Goal: Task Accomplishment & Management: Complete application form

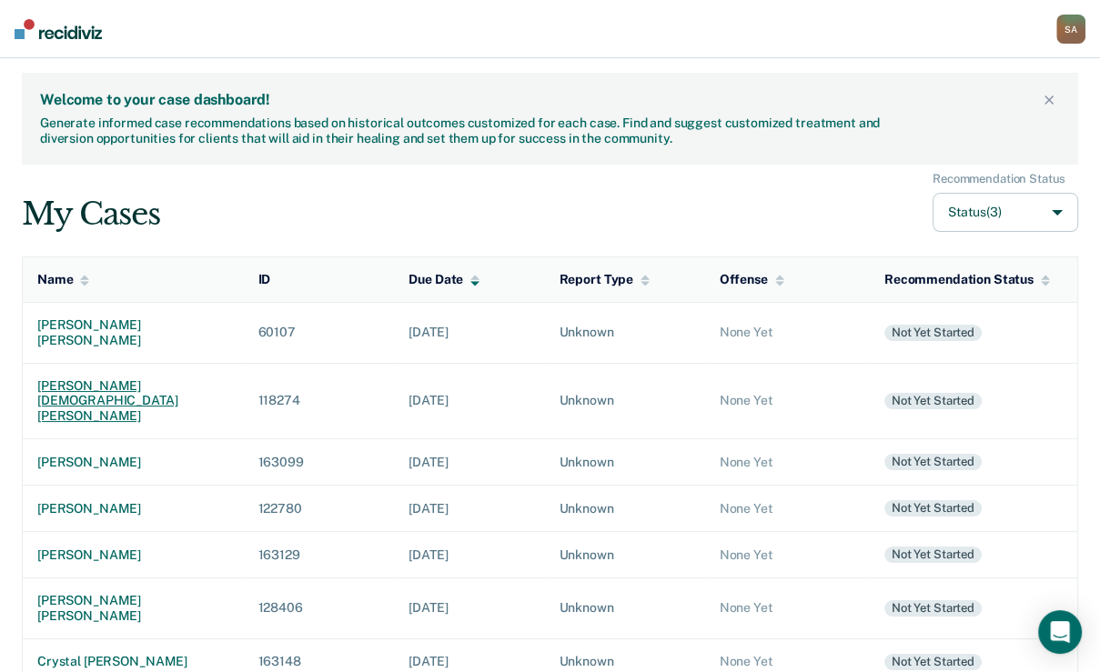
click at [85, 424] on div "[PERSON_NAME] [DEMOGRAPHIC_DATA][PERSON_NAME]" at bounding box center [133, 400] width 192 height 45
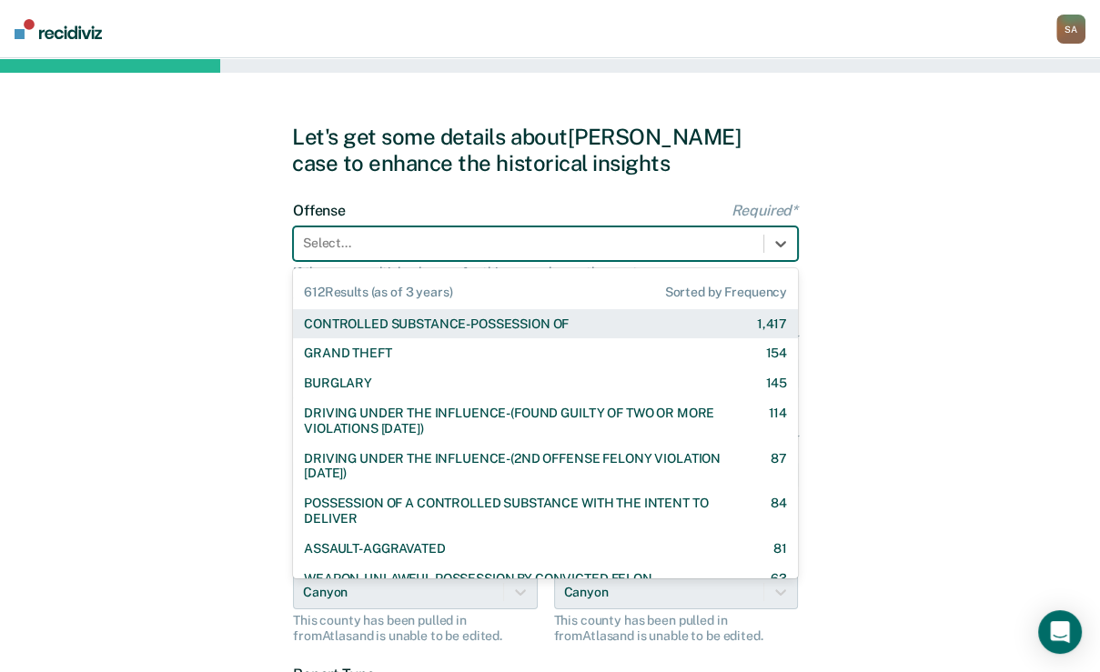
click at [360, 253] on div at bounding box center [528, 243] width 451 height 19
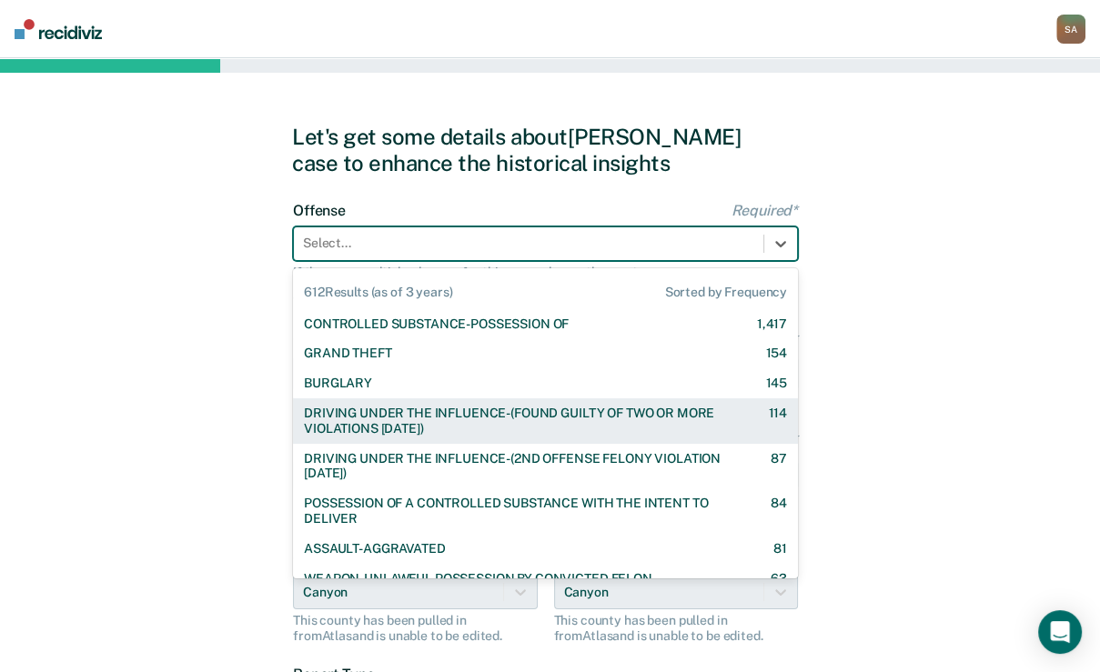
click at [371, 437] on div "DRIVING UNDER THE INFLUENCE-(FOUND GUILTY OF TWO OR MORE VIOLATIONS [DATE])" at bounding box center [520, 421] width 432 height 31
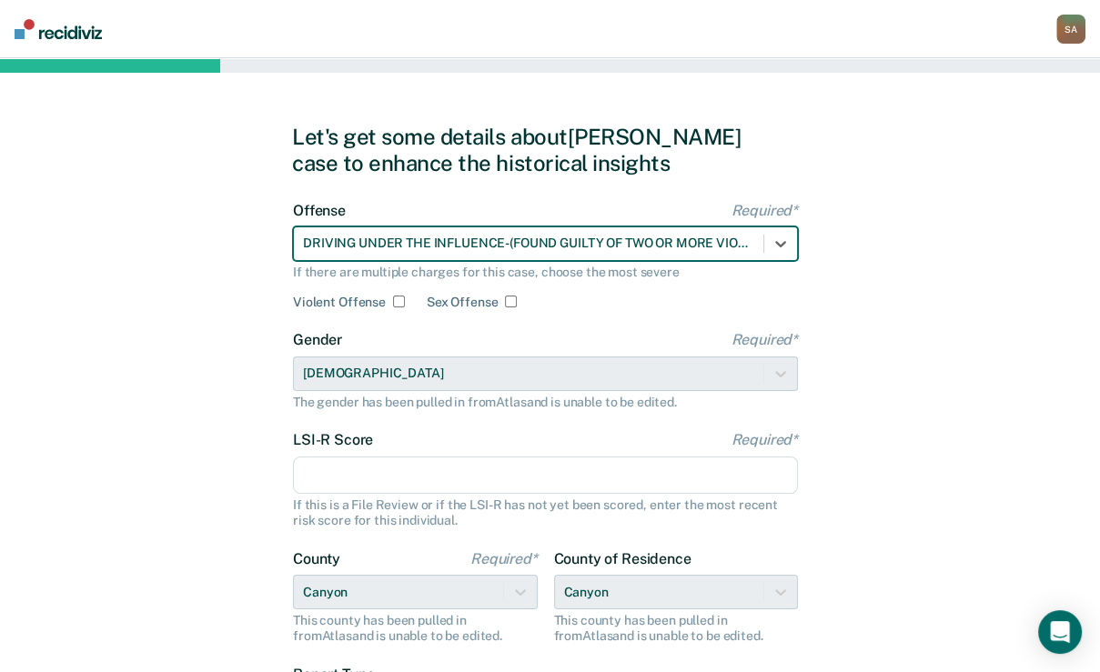
click at [371, 495] on input "LSI-R Score Required*" at bounding box center [545, 476] width 505 height 38
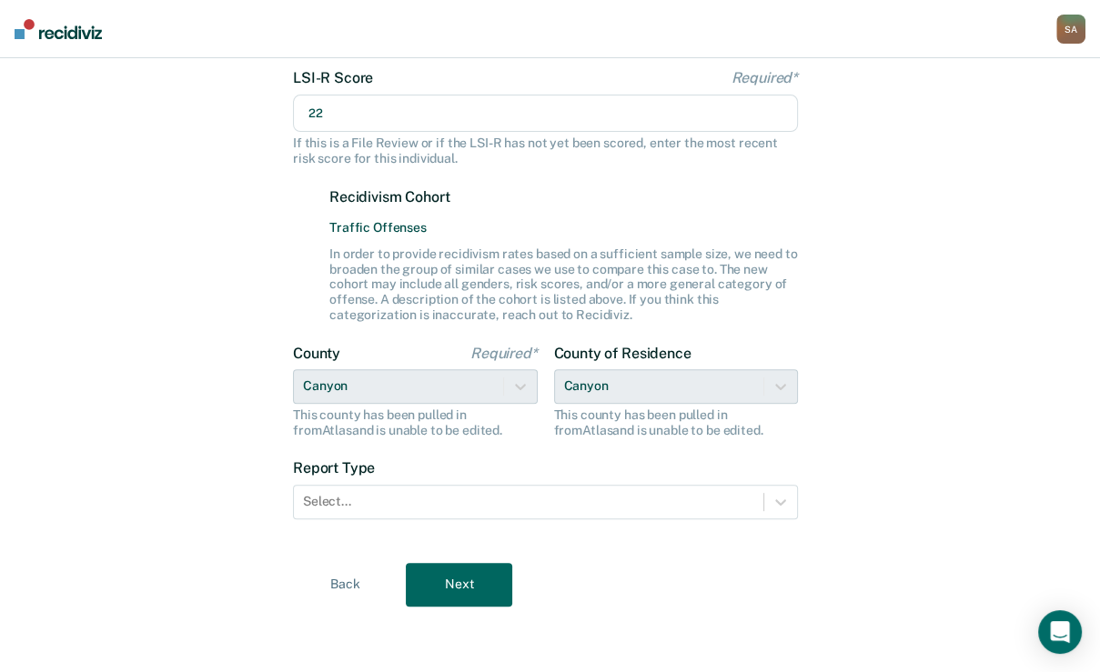
scroll to position [502, 0]
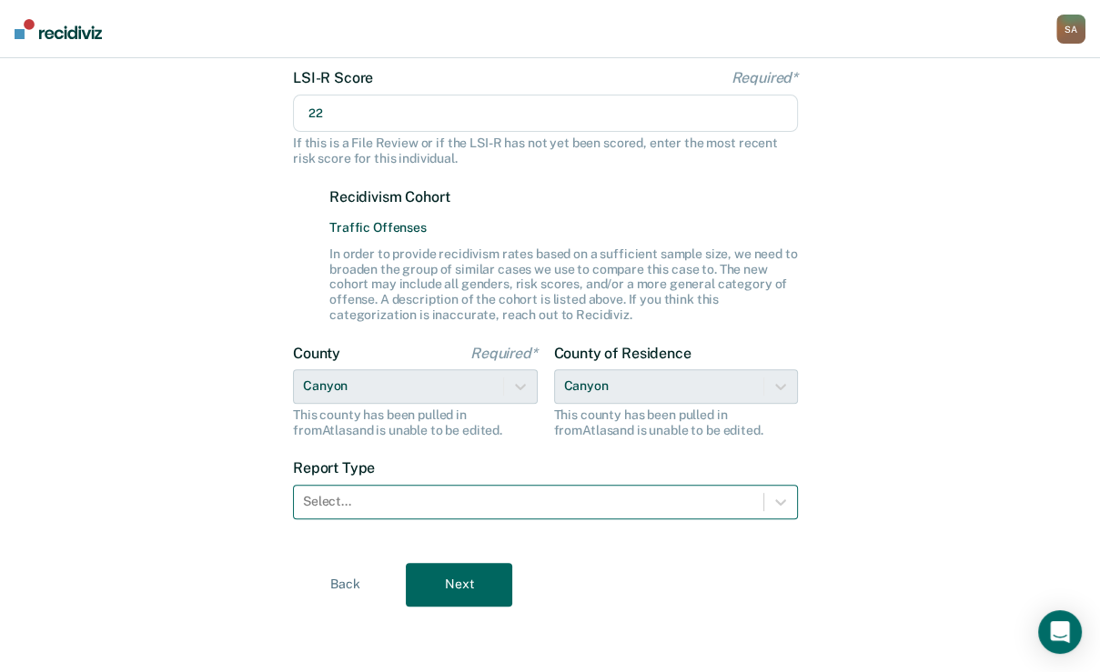
type input "22"
click at [377, 508] on div at bounding box center [528, 501] width 451 height 19
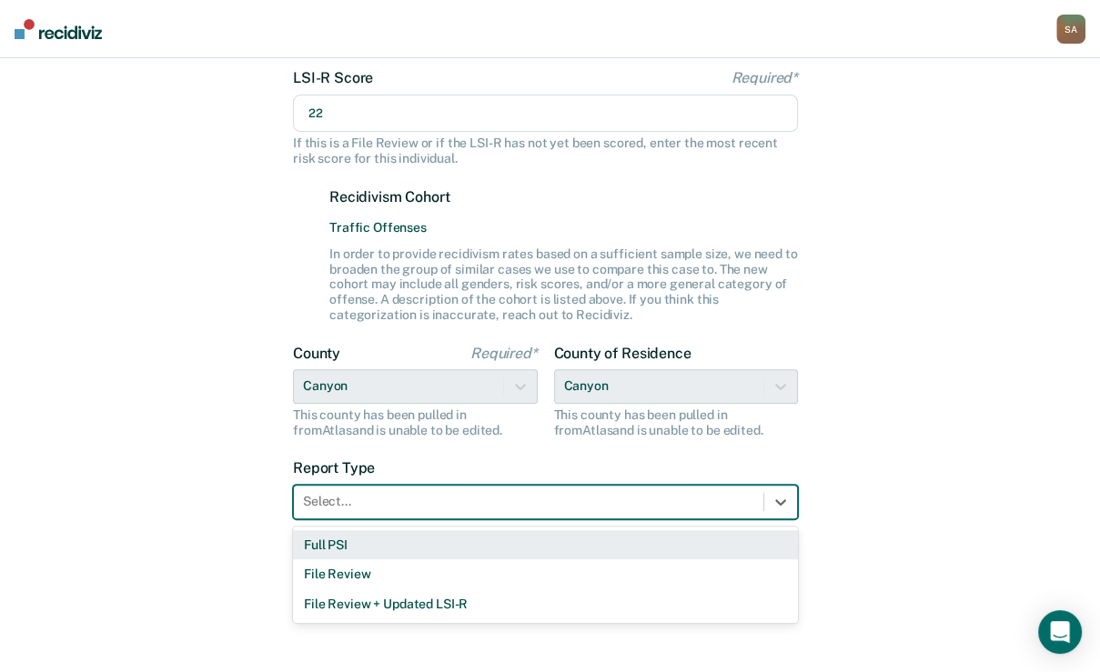
click at [366, 557] on div "Full PSI" at bounding box center [545, 545] width 505 height 30
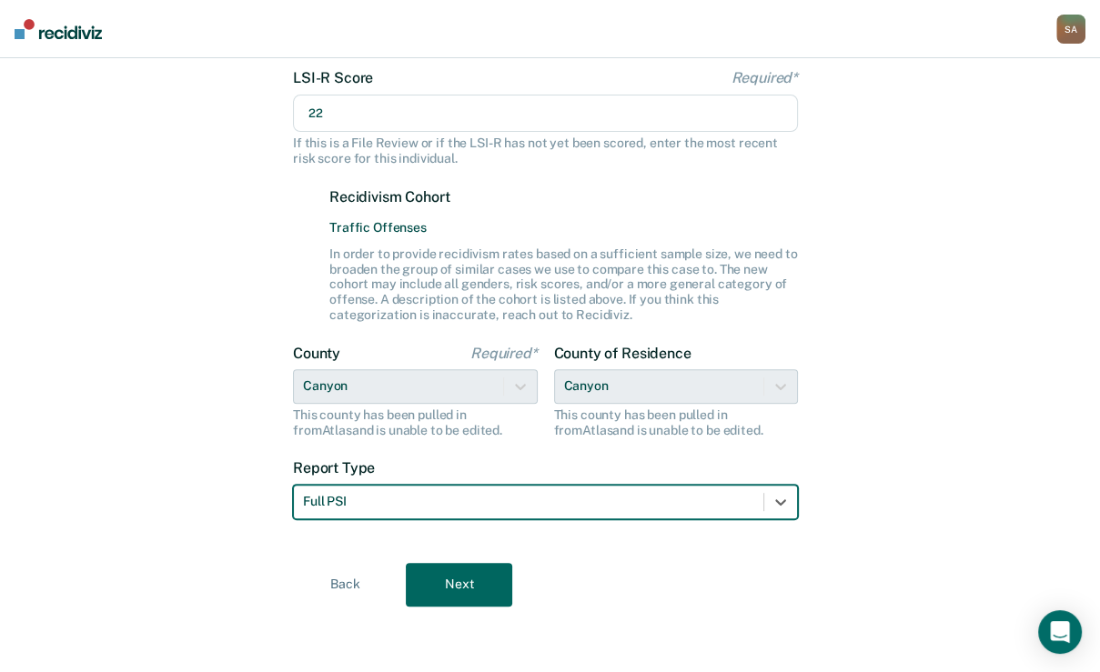
click at [446, 578] on button "Next" at bounding box center [459, 585] width 106 height 44
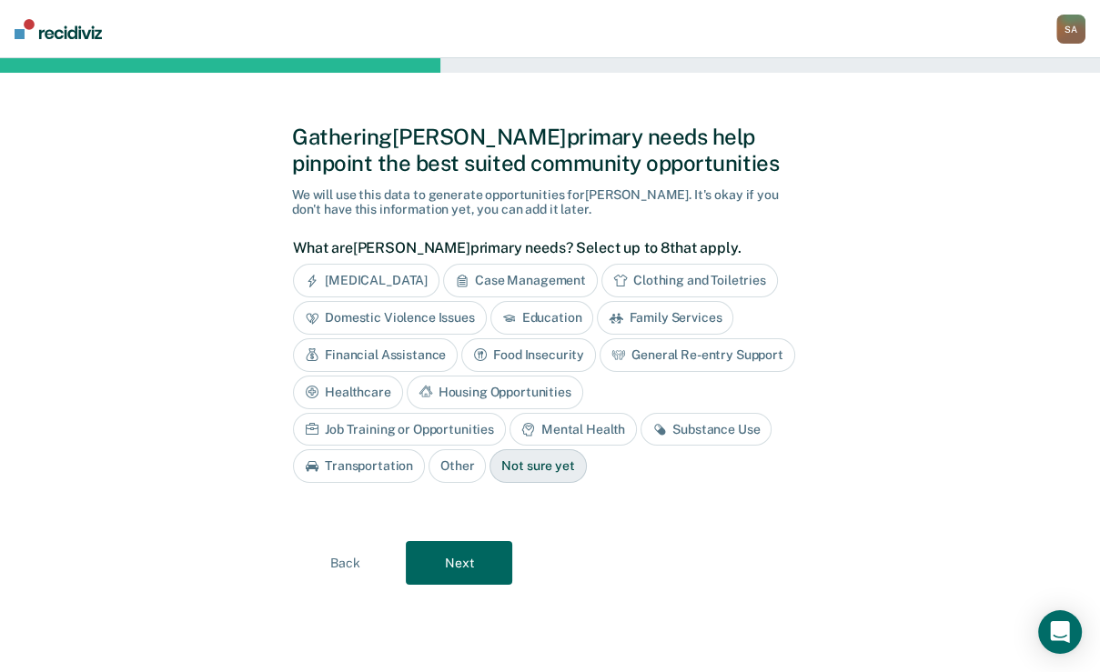
scroll to position [73, 0]
click at [640, 447] on div "Substance Use" at bounding box center [705, 430] width 131 height 34
click at [450, 582] on button "Next" at bounding box center [459, 563] width 106 height 44
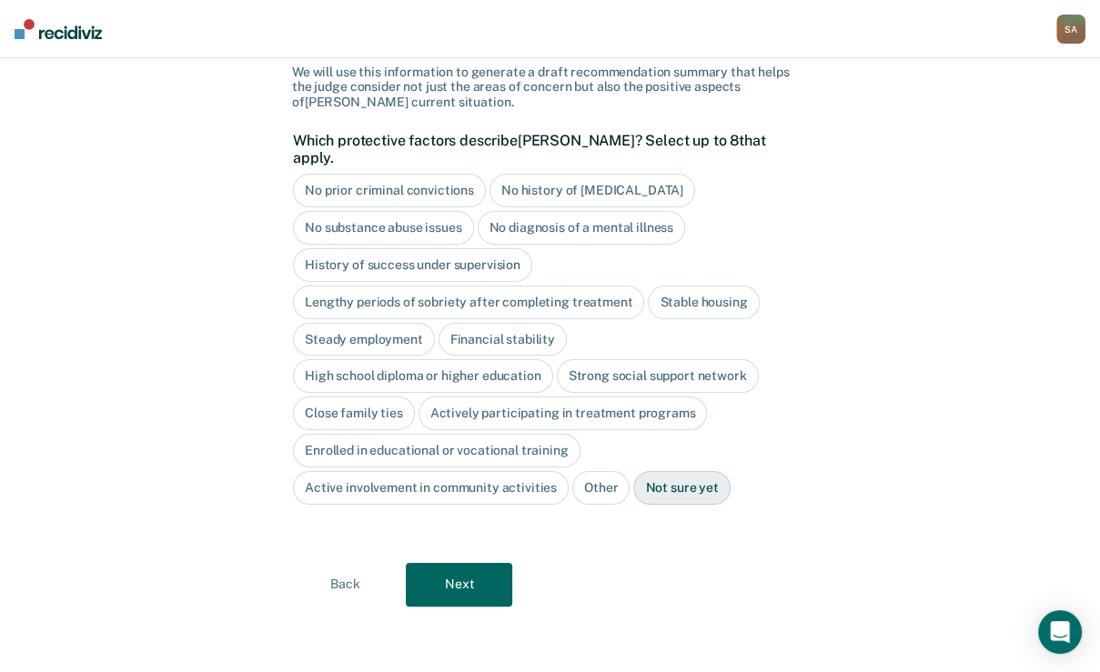
scroll to position [136, 0]
click at [416, 282] on div "History of success under supervision" at bounding box center [412, 265] width 239 height 34
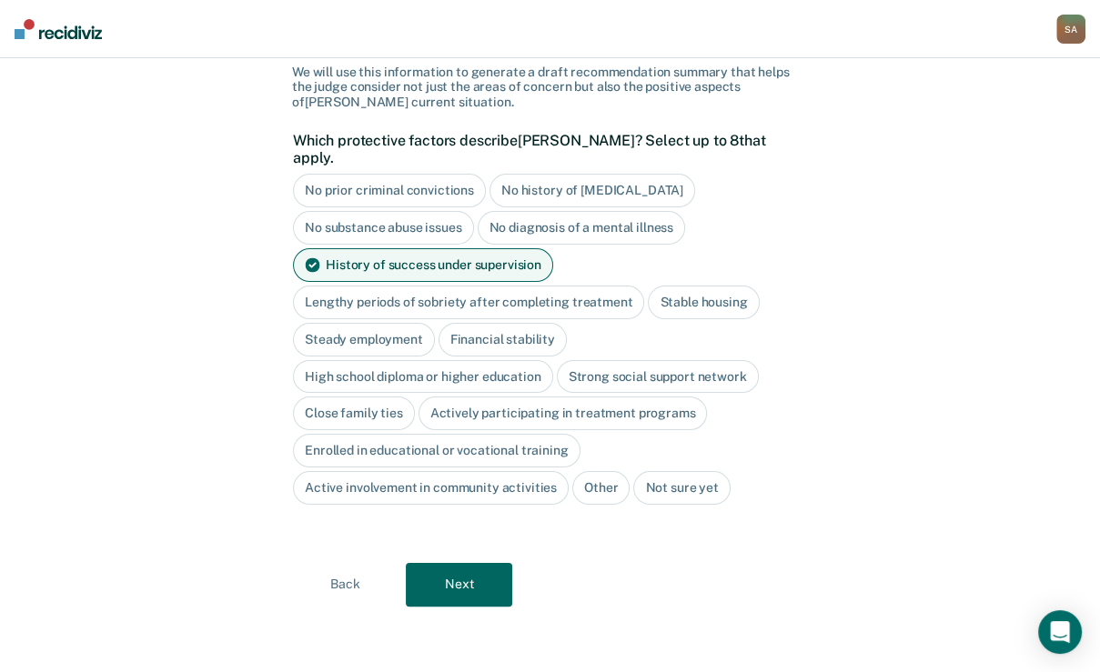
scroll to position [209, 0]
click at [415, 397] on div "Close family ties" at bounding box center [354, 414] width 122 height 34
click at [567, 323] on div "Financial stability" at bounding box center [502, 340] width 128 height 34
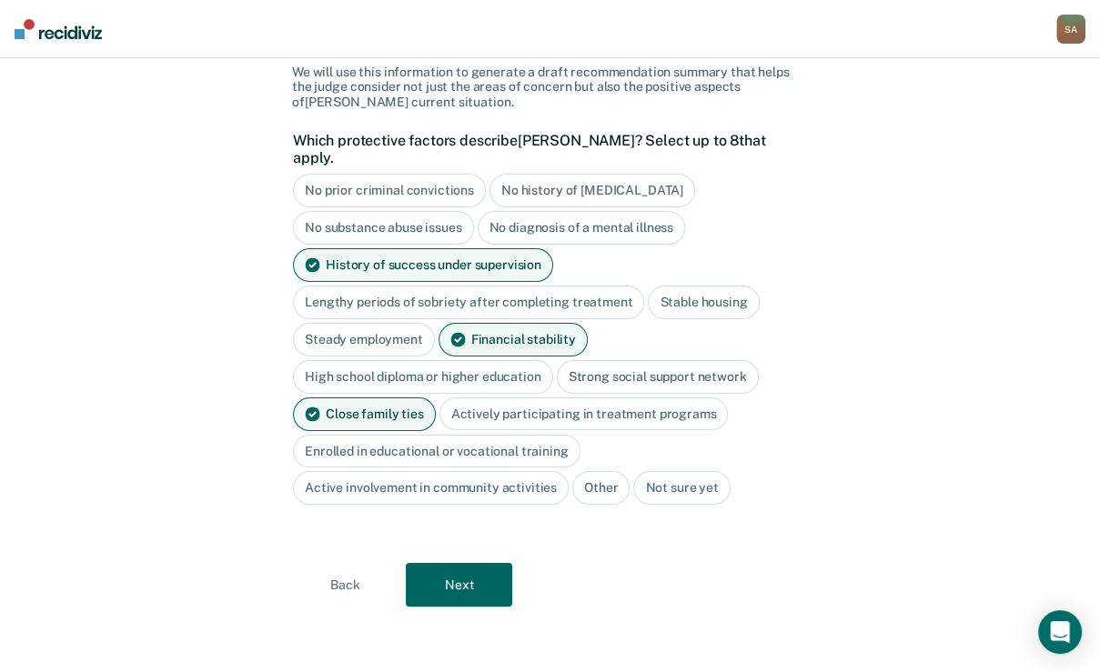
click at [488, 607] on button "Next" at bounding box center [459, 585] width 106 height 44
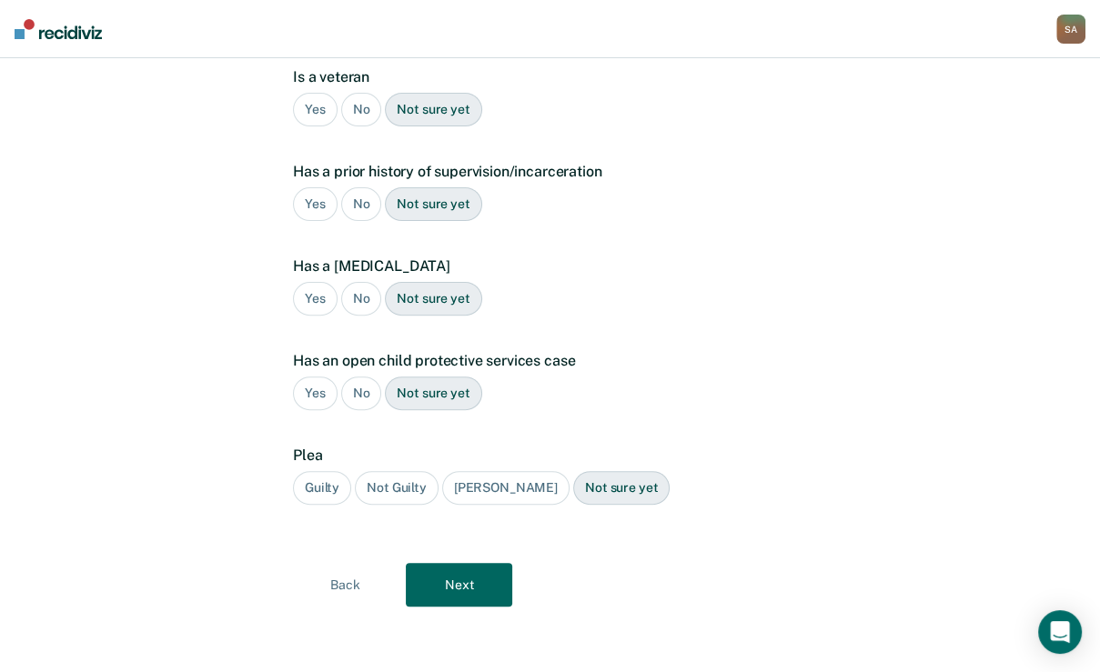
scroll to position [466, 0]
click at [324, 493] on div "Guilty" at bounding box center [322, 488] width 58 height 34
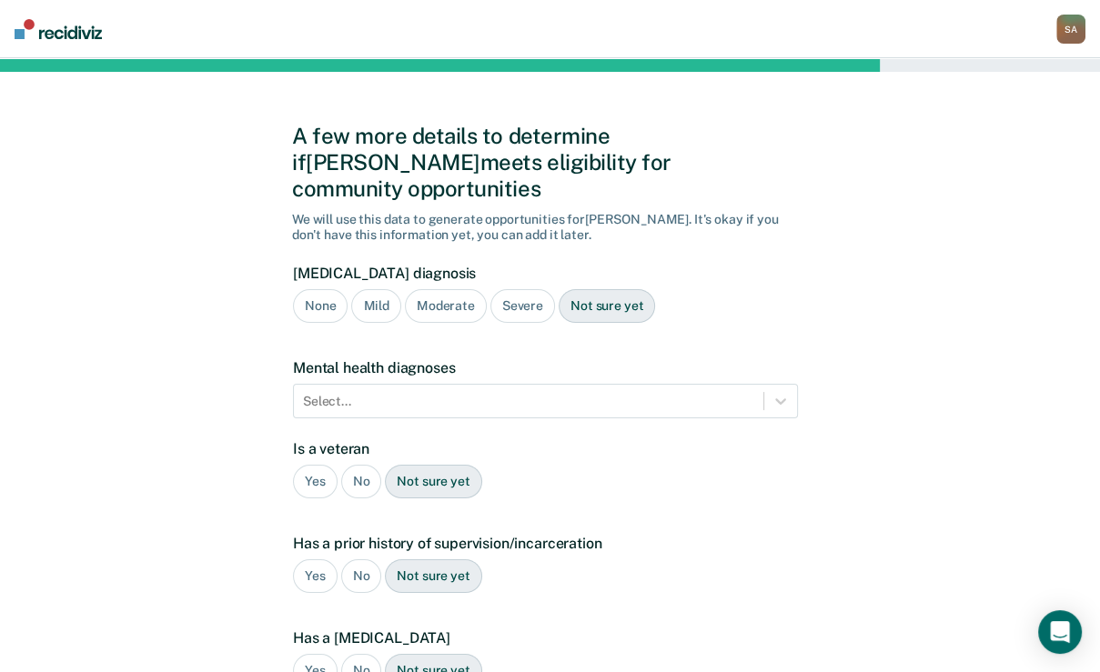
scroll to position [0, 0]
click at [345, 324] on div "None" at bounding box center [320, 307] width 55 height 34
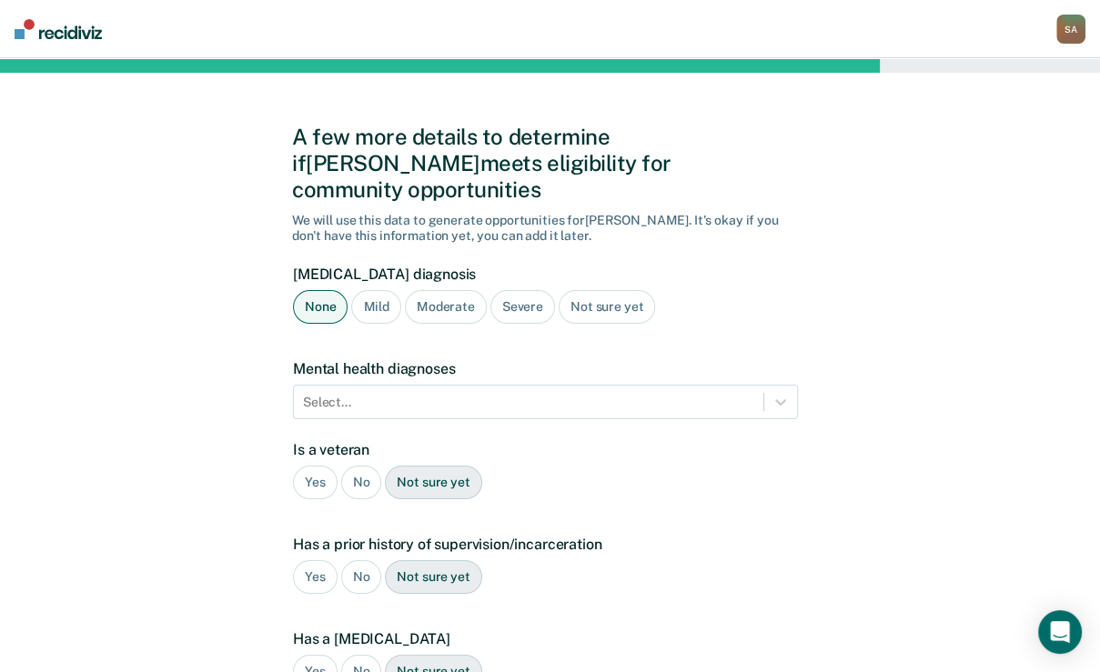
click at [543, 324] on div "Severe" at bounding box center [522, 307] width 65 height 34
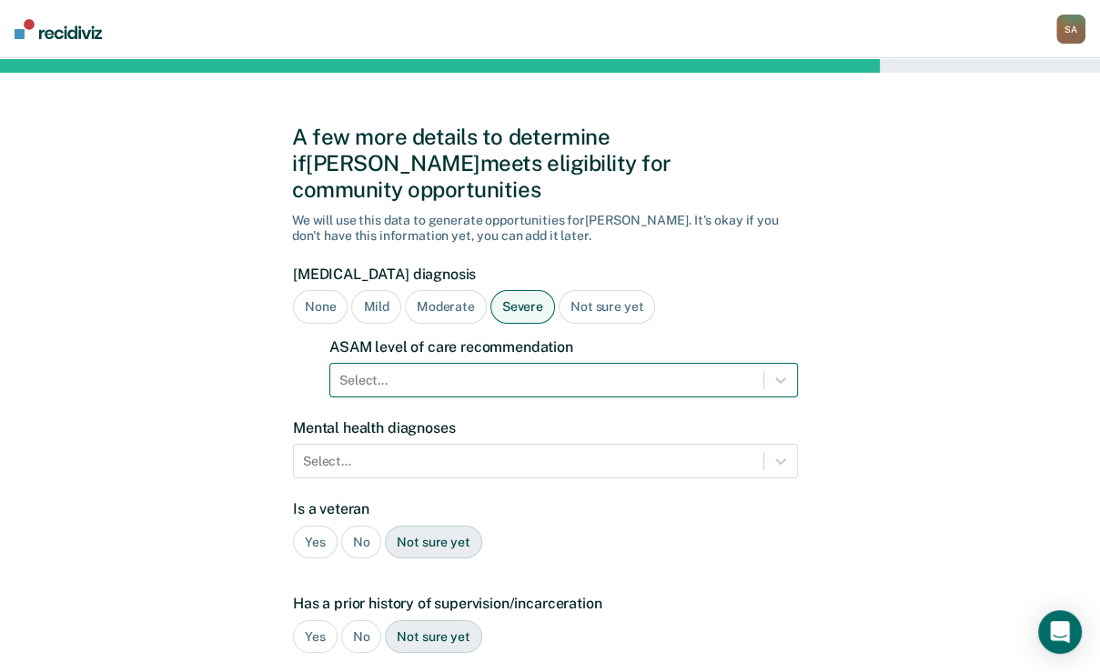
click at [466, 397] on div "Select..." at bounding box center [563, 380] width 468 height 35
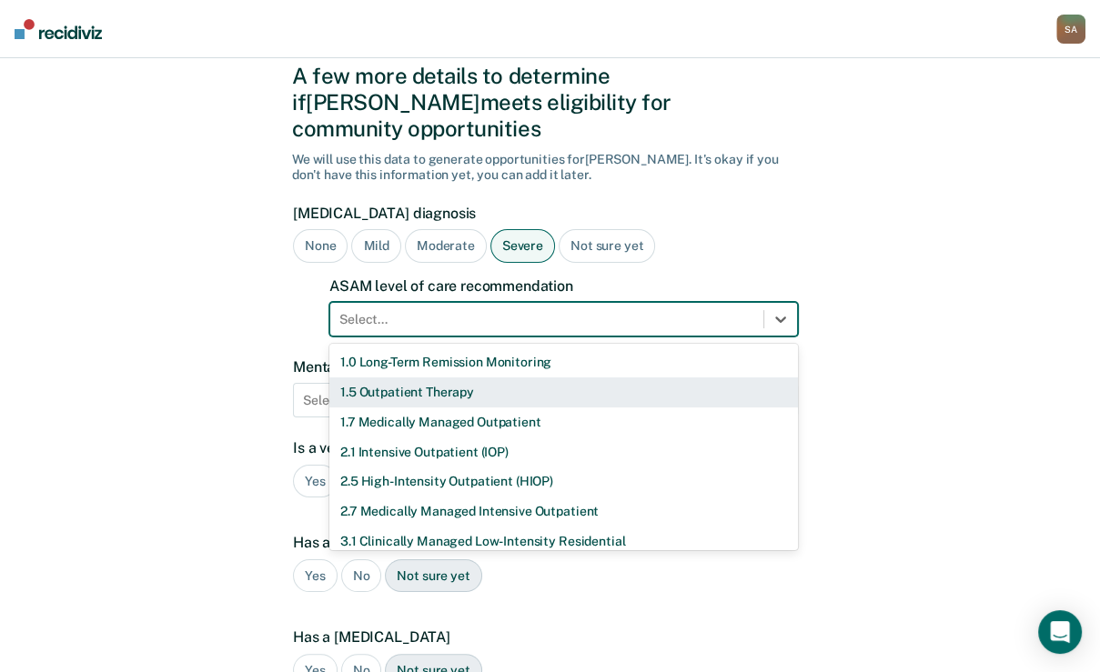
scroll to position [66, 0]
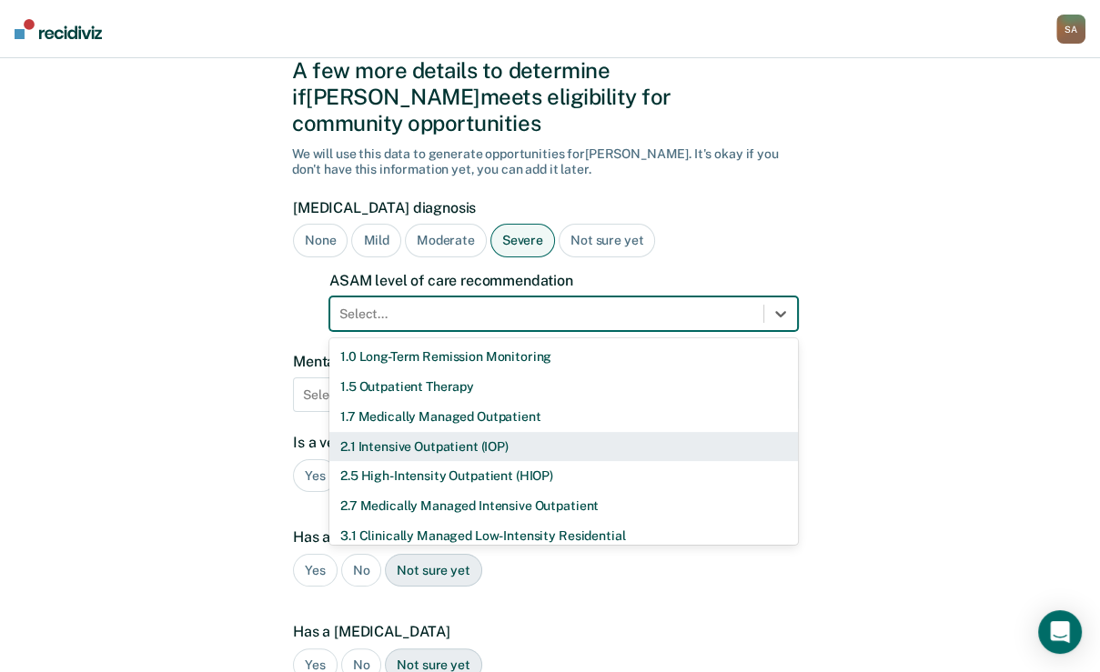
click at [475, 462] on div "2.1 Intensive Outpatient (IOP)" at bounding box center [563, 447] width 468 height 30
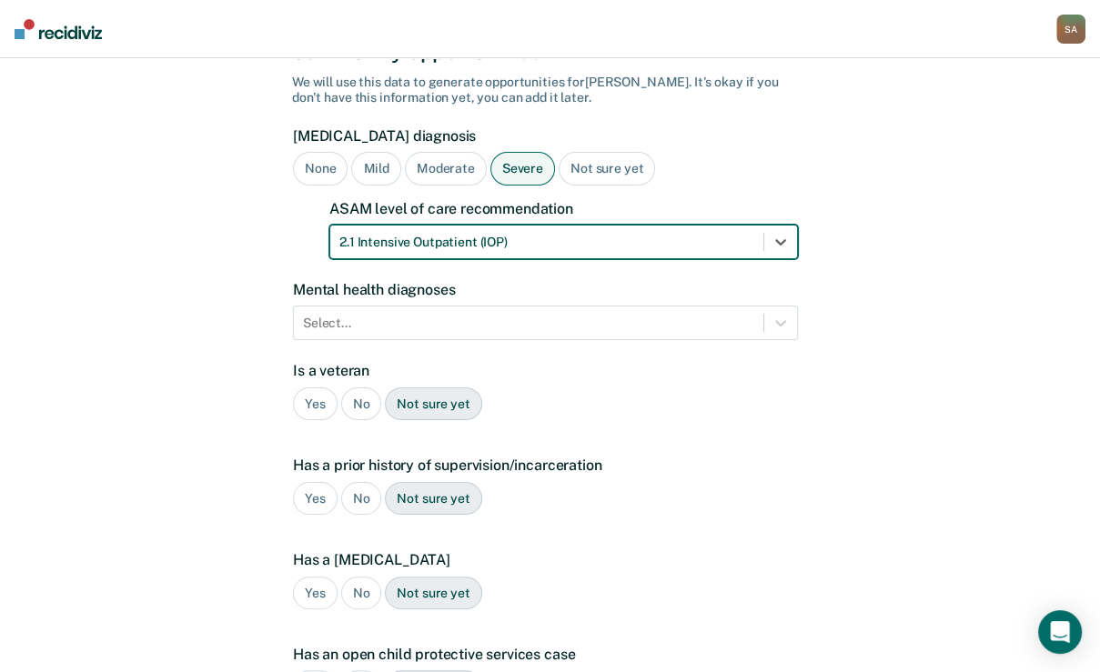
scroll to position [139, 0]
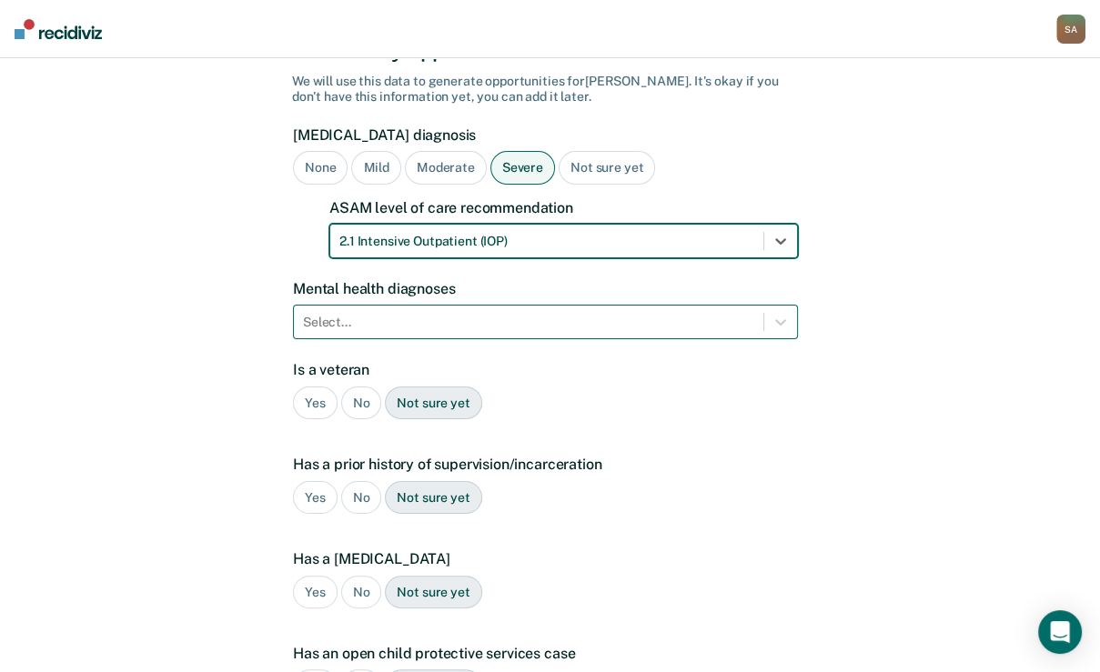
click at [627, 332] on div at bounding box center [528, 322] width 451 height 19
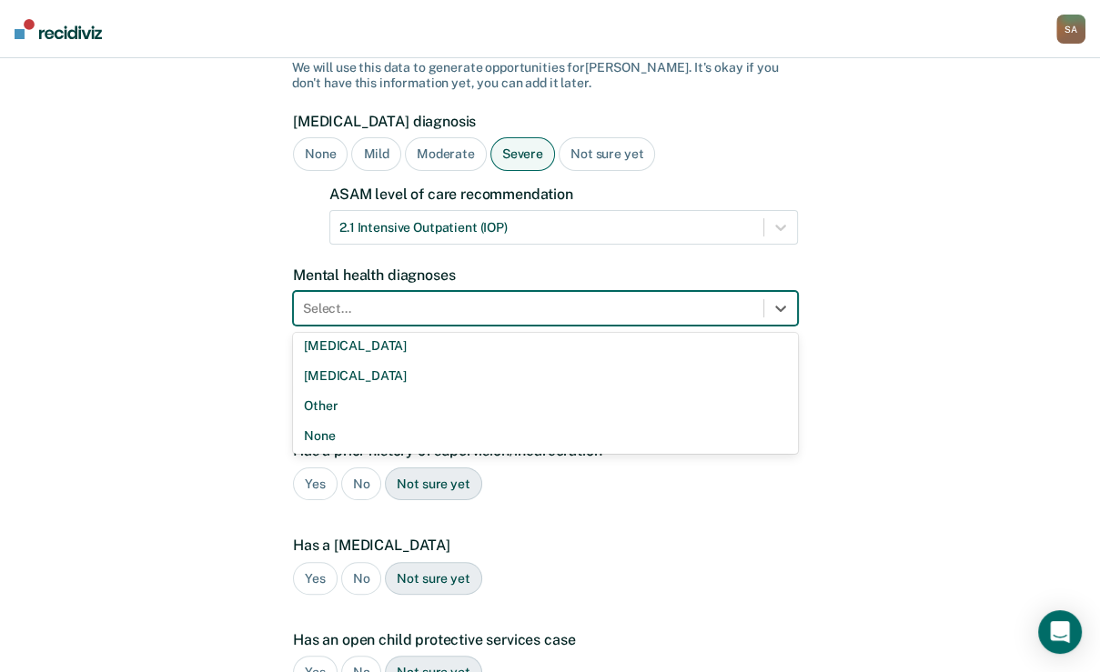
scroll to position [189, 0]
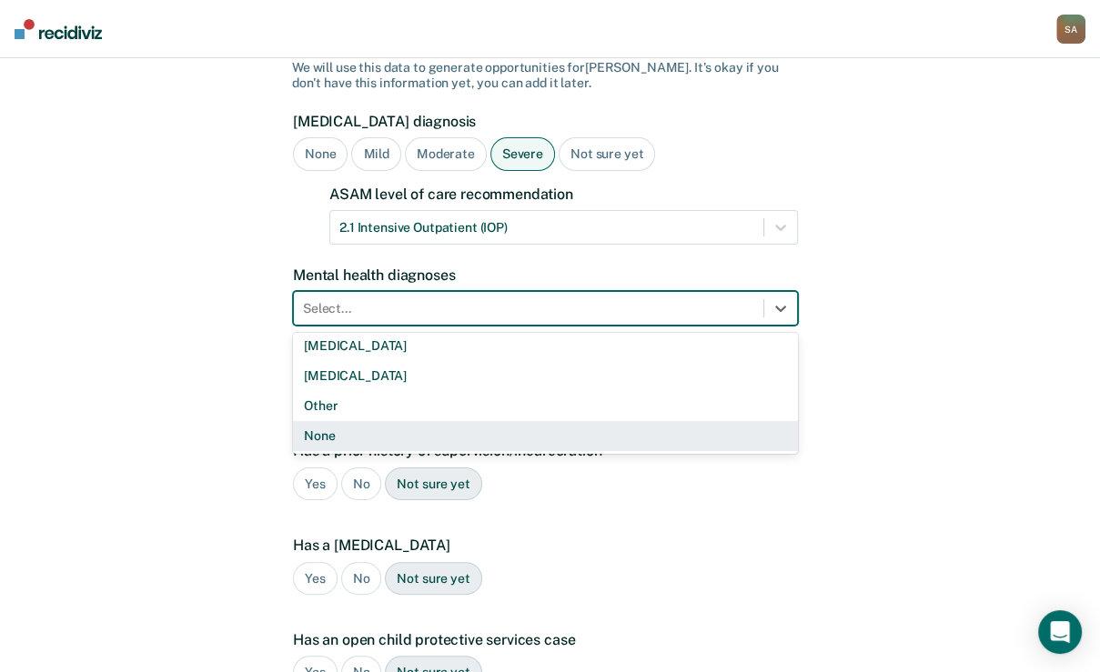
click at [299, 451] on div "None" at bounding box center [545, 436] width 505 height 30
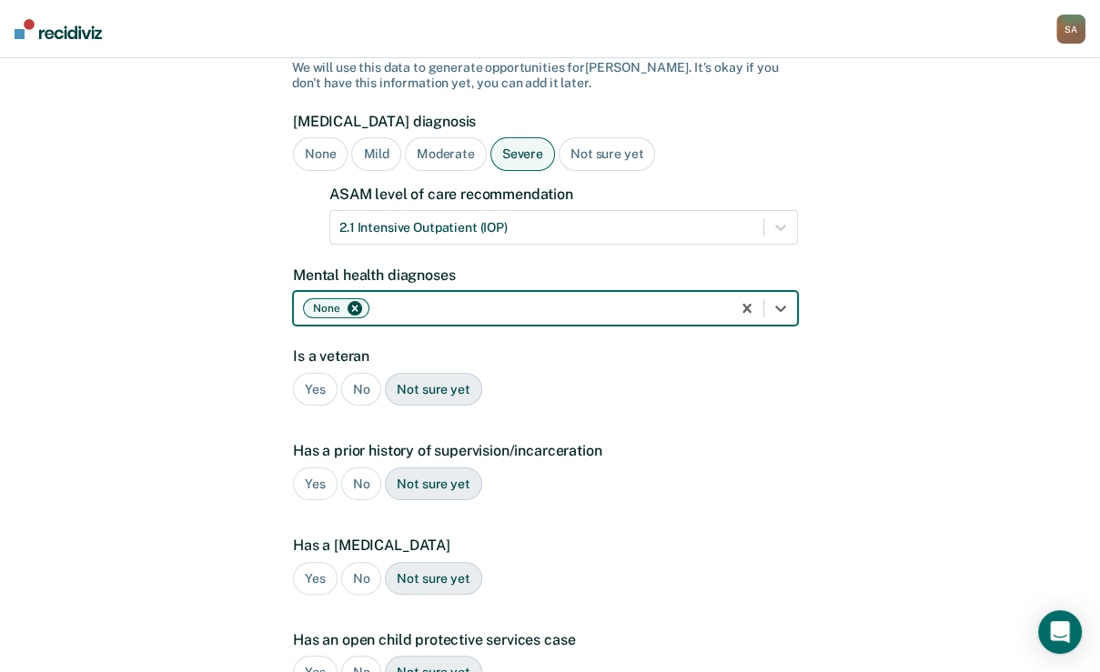
click at [369, 407] on div "No" at bounding box center [361, 390] width 41 height 34
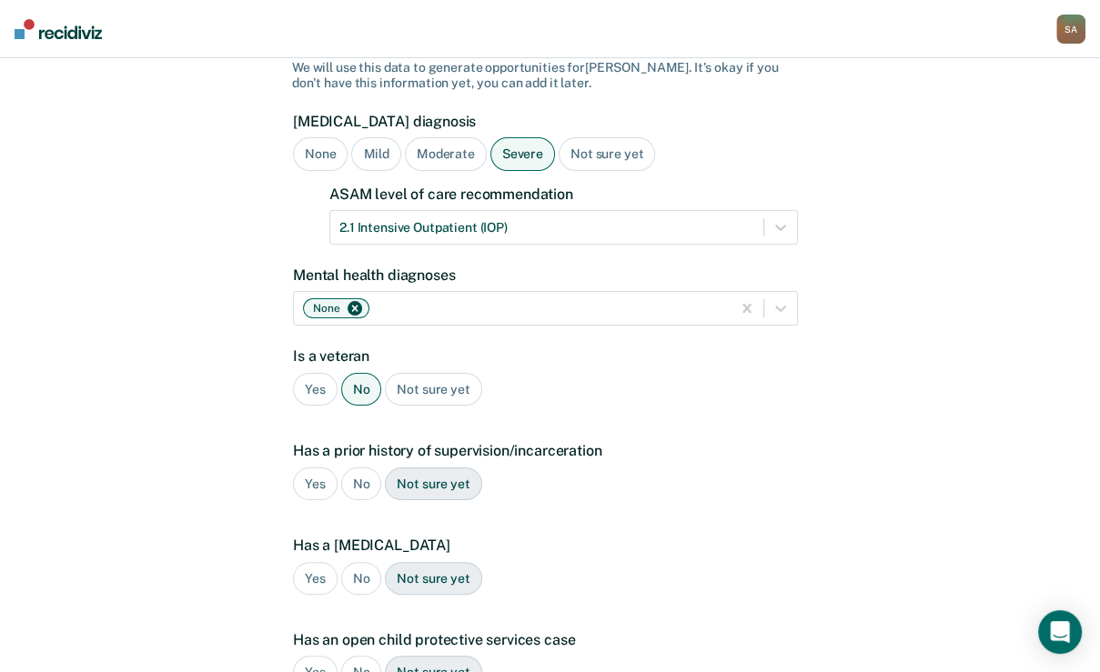
click at [328, 501] on div "Yes" at bounding box center [315, 485] width 45 height 34
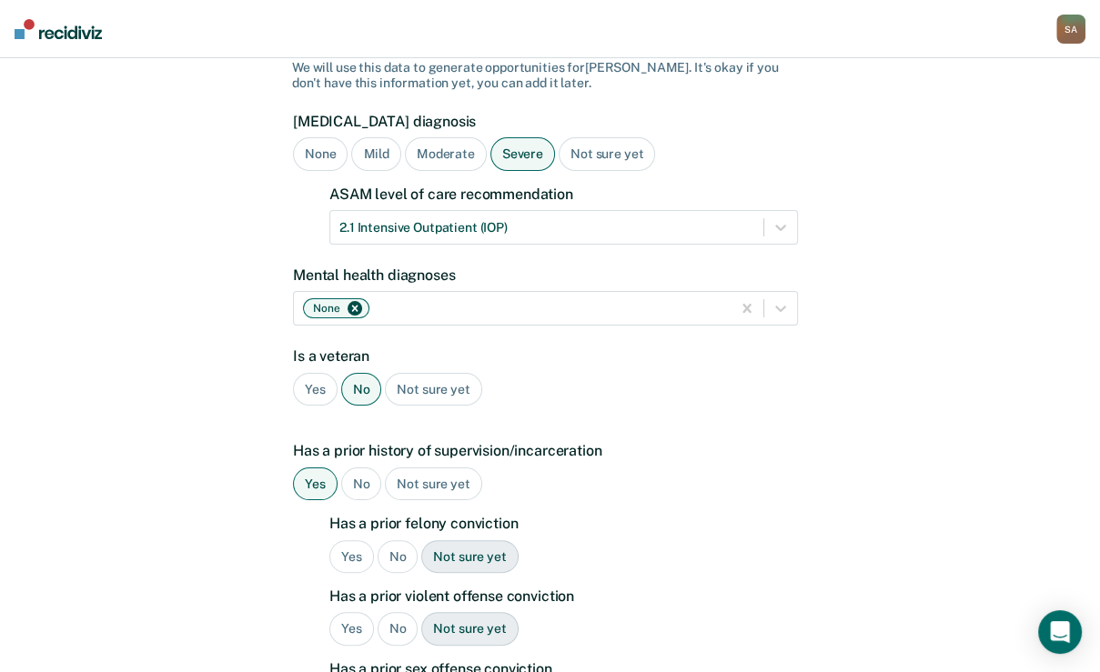
scroll to position [226, 0]
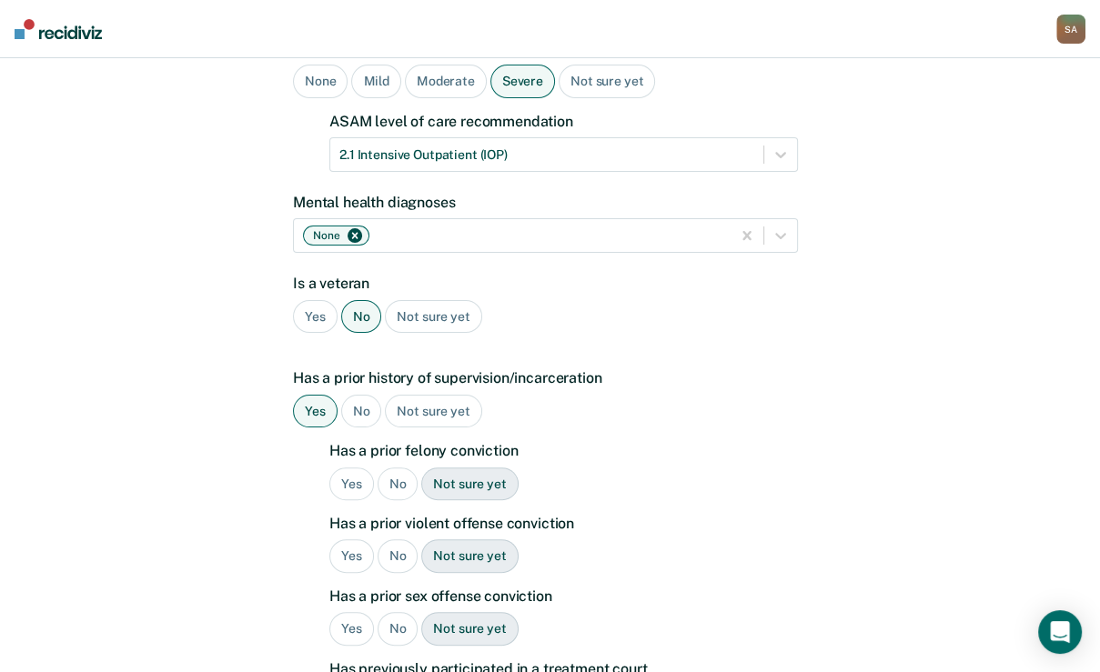
click at [351, 501] on div "Yes" at bounding box center [351, 485] width 45 height 34
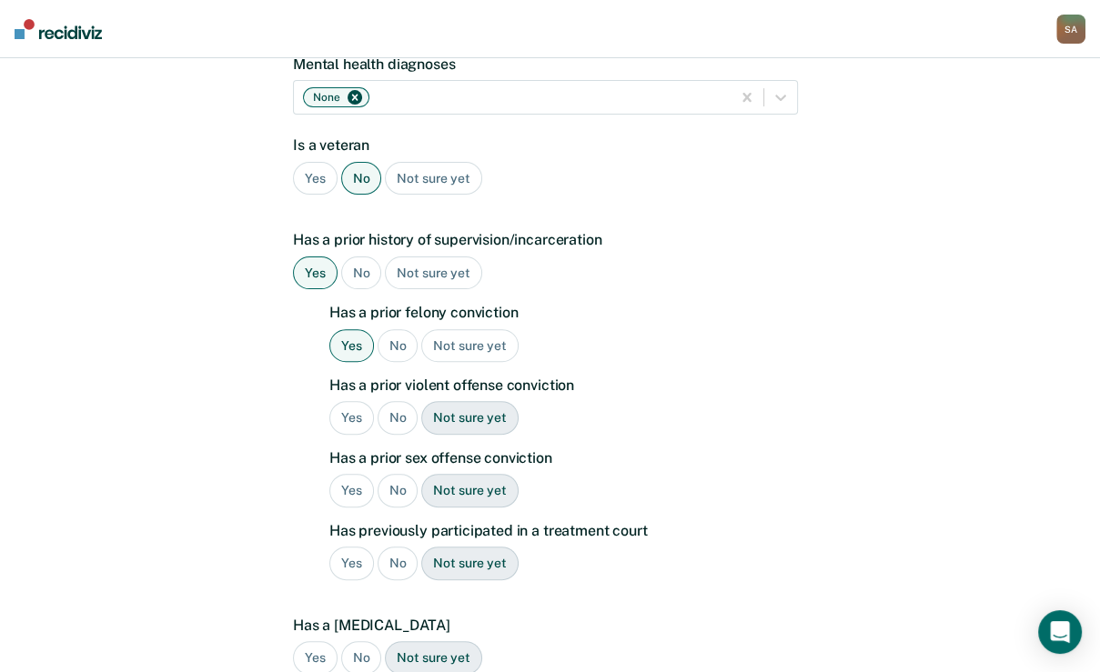
scroll to position [371, 0]
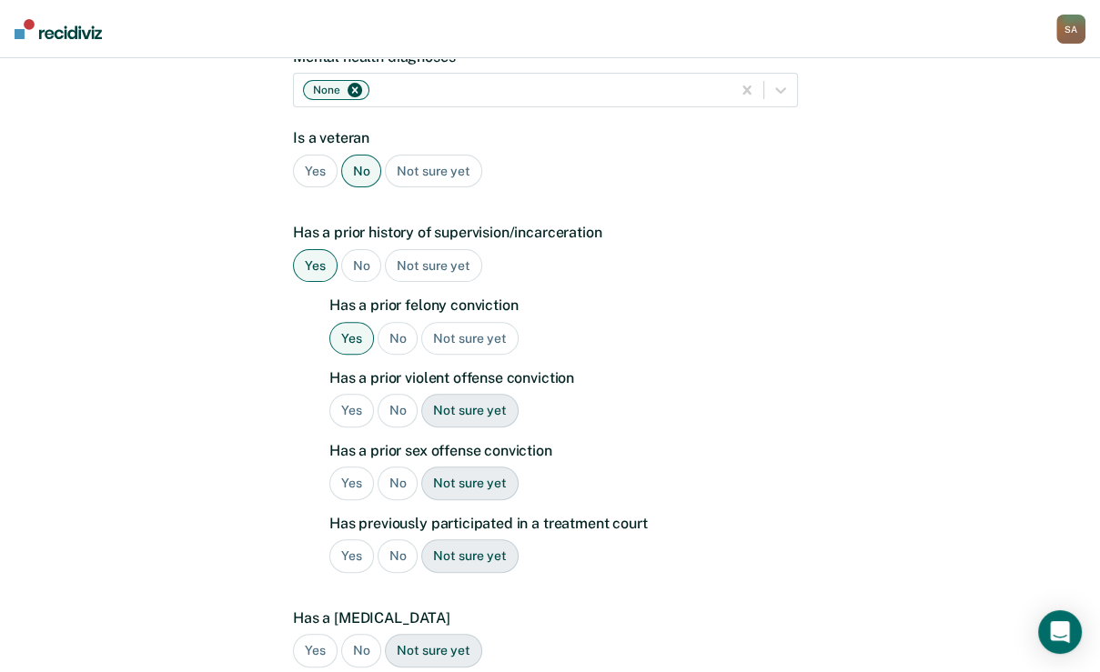
click at [398, 427] on div "No" at bounding box center [397, 411] width 41 height 34
click at [398, 500] on div "No" at bounding box center [397, 484] width 41 height 34
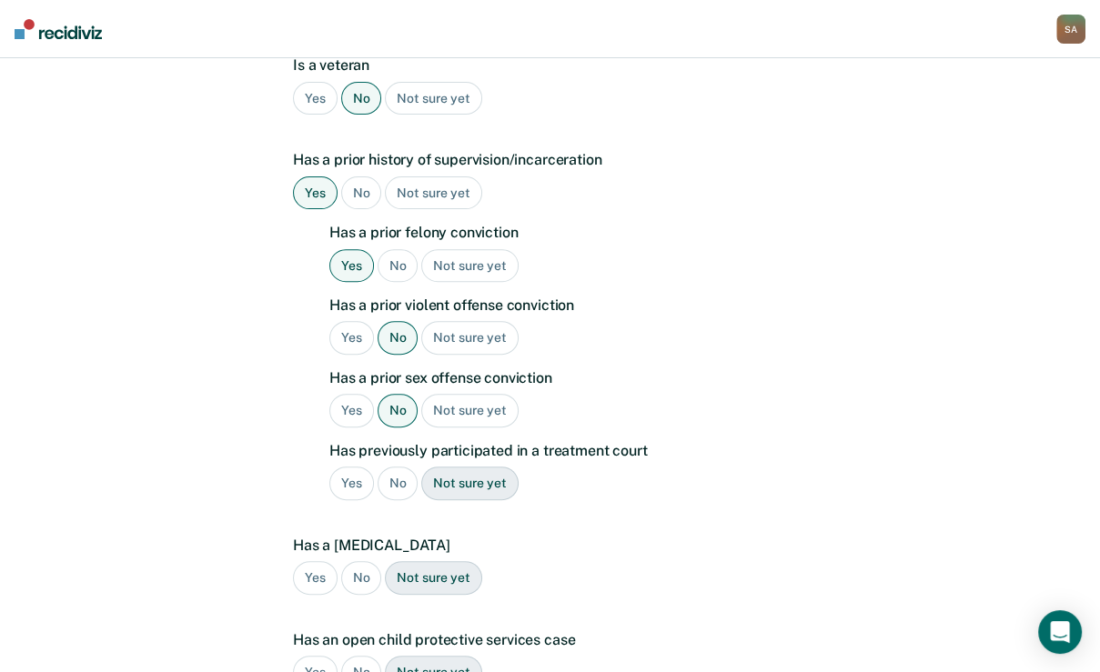
click at [398, 500] on div "No" at bounding box center [397, 484] width 41 height 34
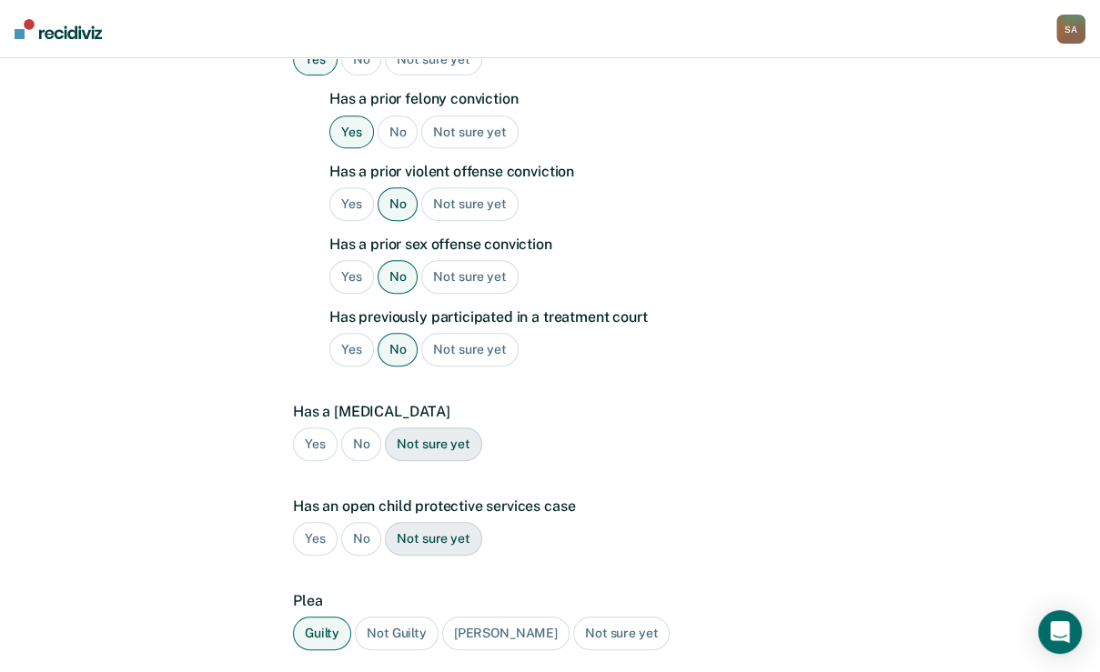
scroll to position [589, 0]
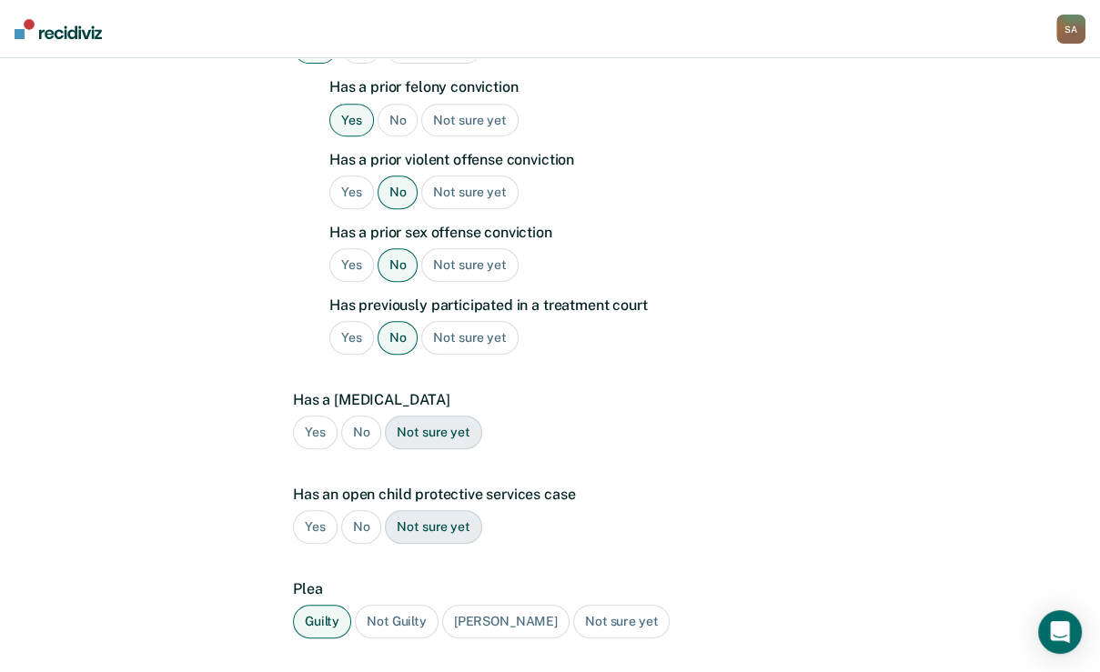
click at [362, 449] on div "No" at bounding box center [361, 433] width 41 height 34
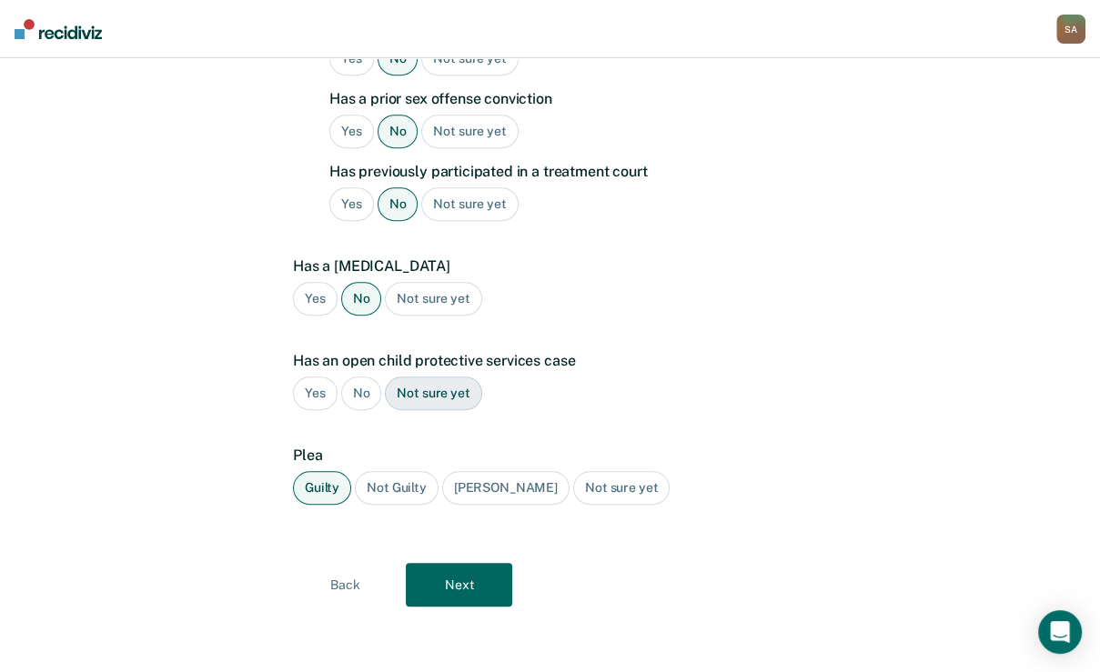
scroll to position [735, 0]
click at [365, 410] on div "No" at bounding box center [361, 394] width 41 height 34
click at [489, 582] on button "Next" at bounding box center [459, 585] width 106 height 44
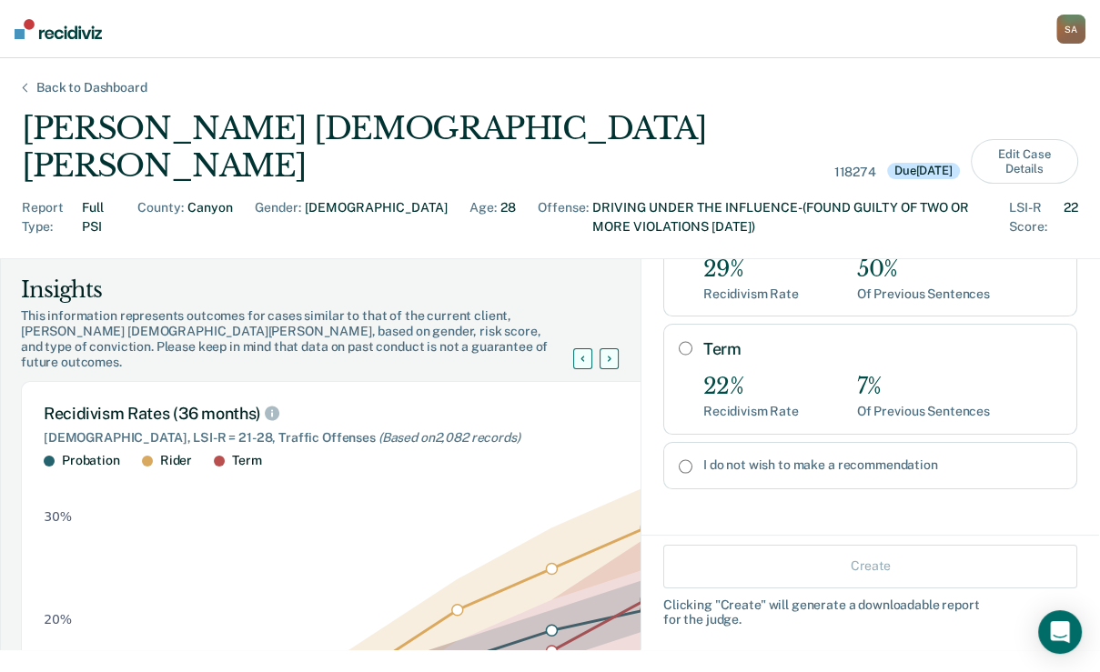
scroll to position [324, 0]
click at [679, 459] on input "I do not wish to make a recommendation" at bounding box center [686, 466] width 14 height 15
radio input "true"
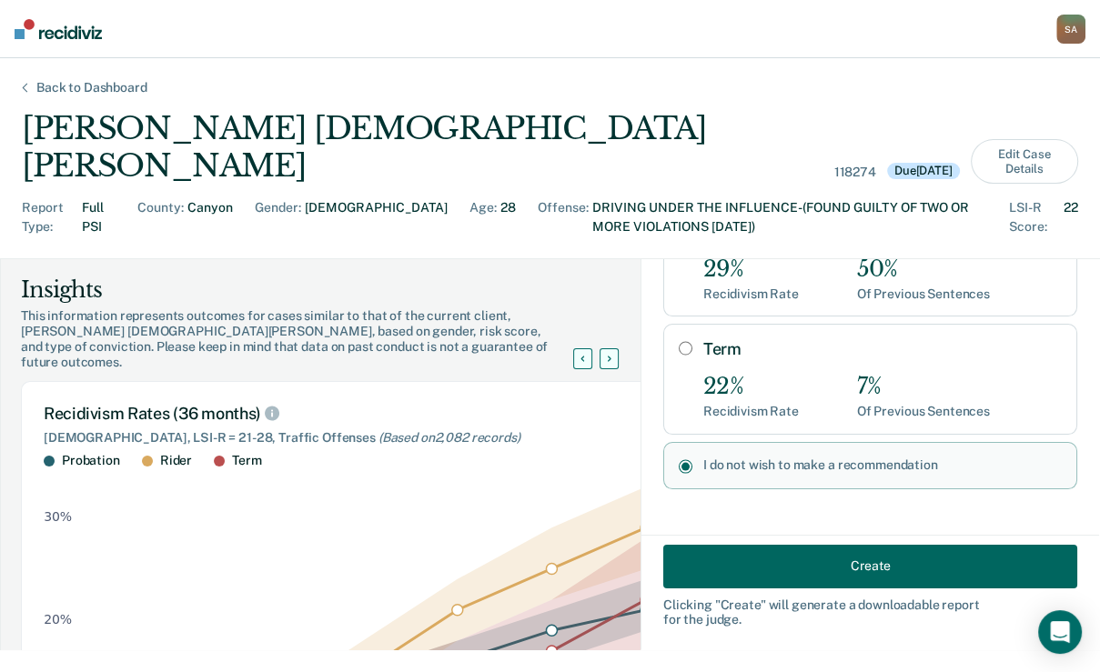
click at [789, 546] on button "Create" at bounding box center [870, 566] width 414 height 44
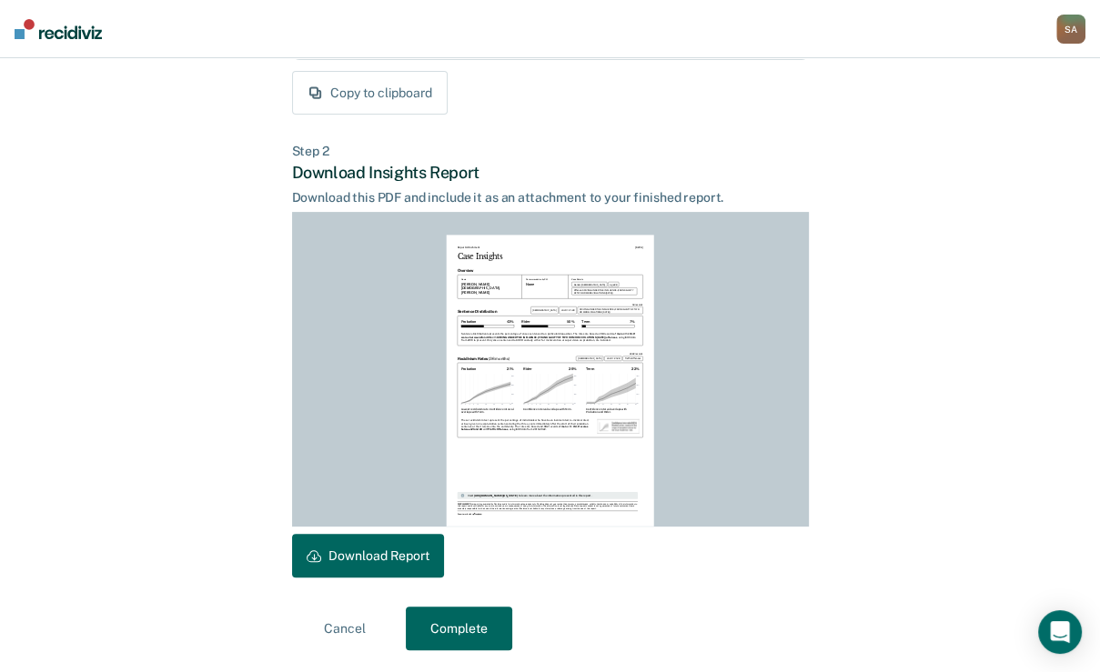
scroll to position [475, 0]
click at [434, 557] on button "Download Report" at bounding box center [368, 556] width 152 height 44
